Goal: Task Accomplishment & Management: Use online tool/utility

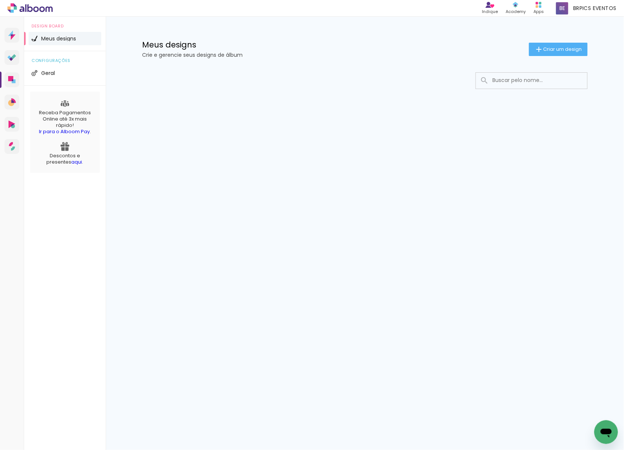
click at [505, 83] on input at bounding box center [542, 80] width 106 height 15
type input "[DATE] - [PERSON_NAME]"
type paper-input "[DATE] - [PERSON_NAME]"
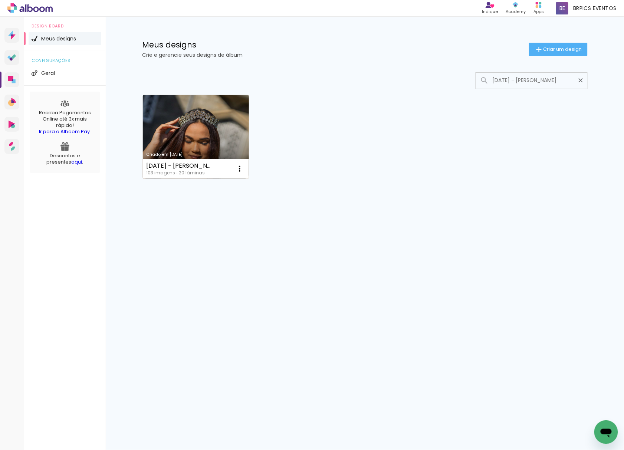
click at [194, 128] on link "Criado em [DATE]" at bounding box center [196, 137] width 107 height 84
